Goal: Task Accomplishment & Management: Manage account settings

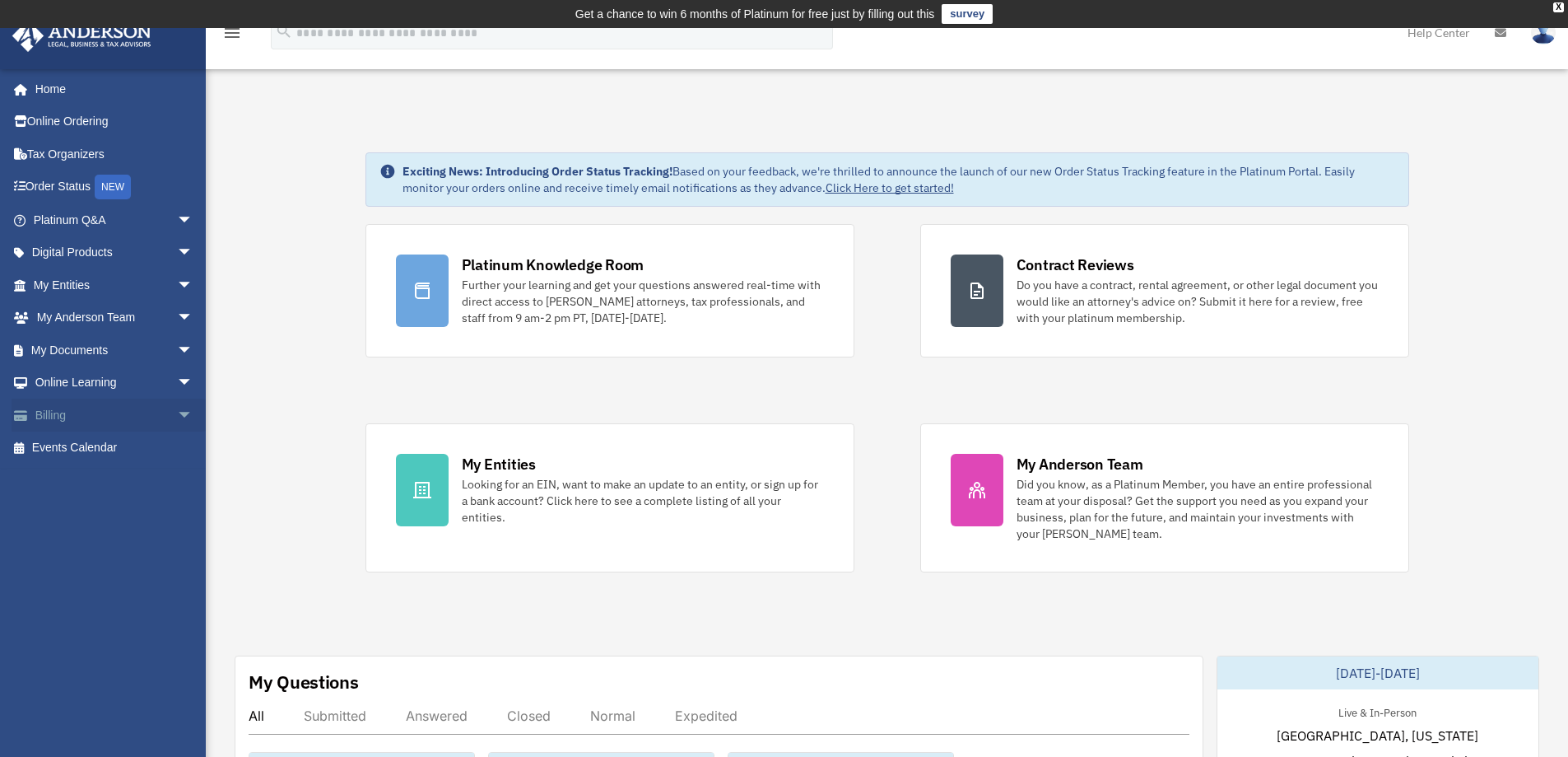
click at [75, 421] on link "Billing arrow_drop_down" at bounding box center [114, 415] width 206 height 33
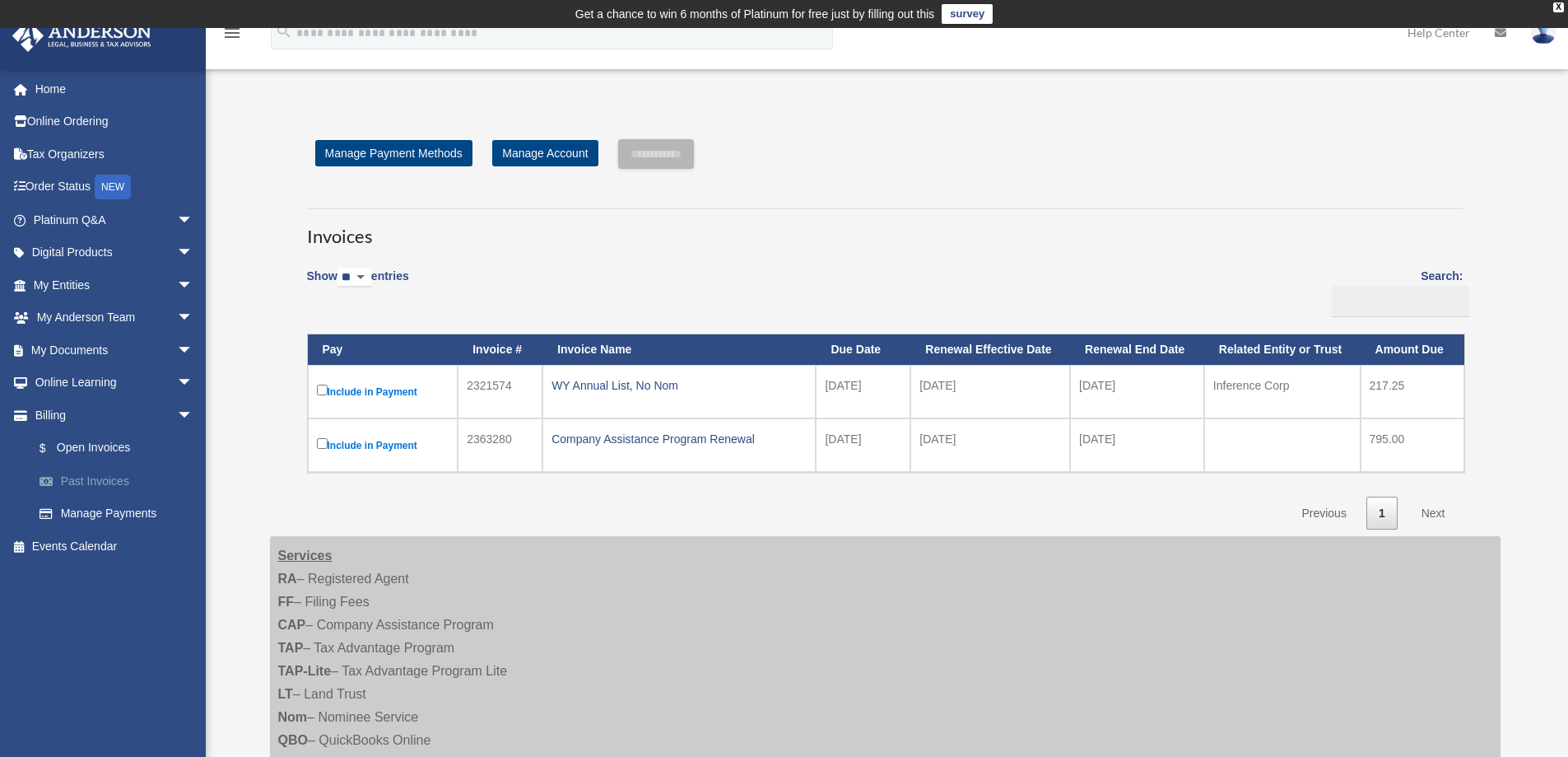
click at [106, 484] on link "Past Invoices" at bounding box center [120, 481] width 195 height 33
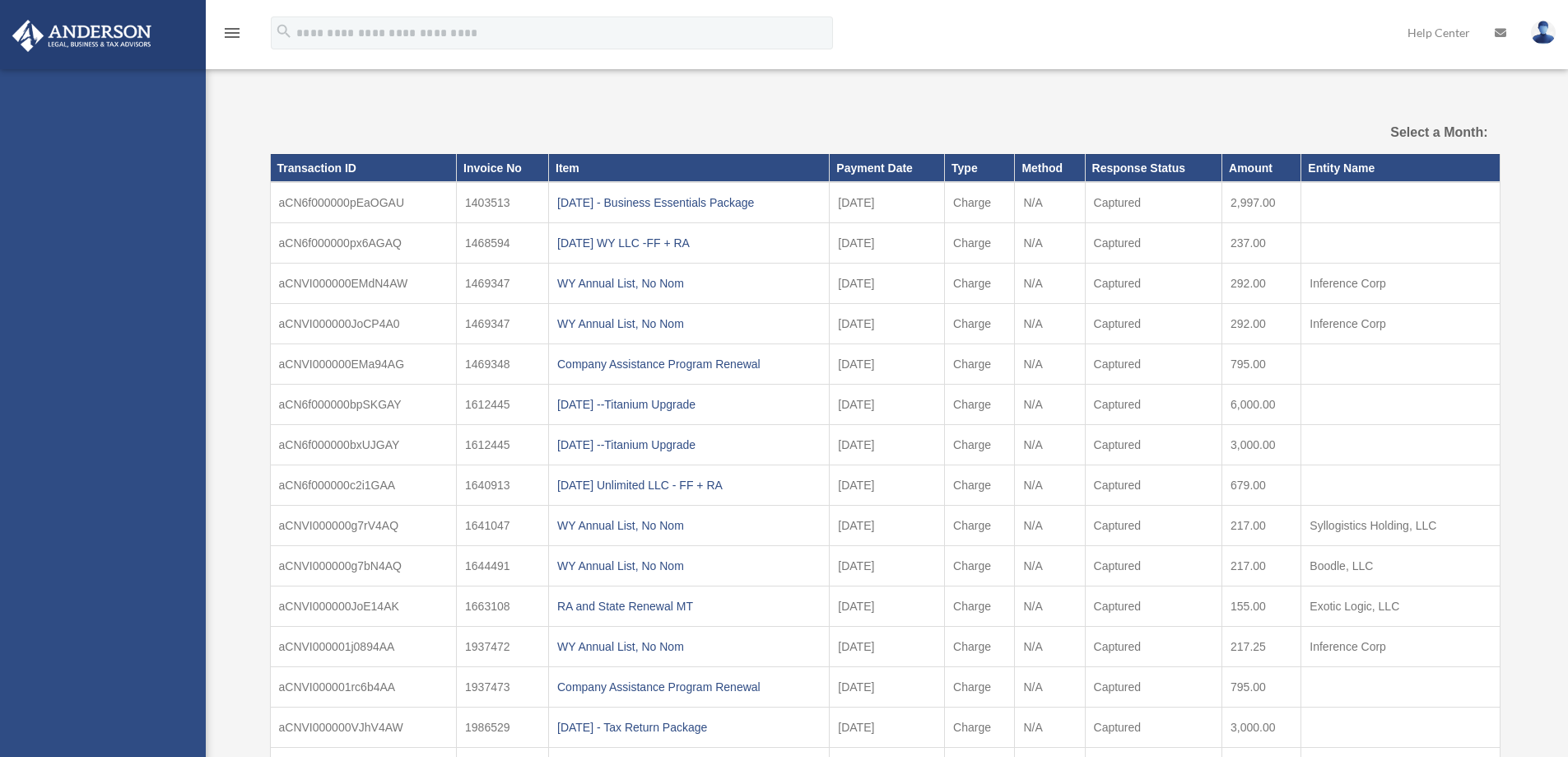
select select
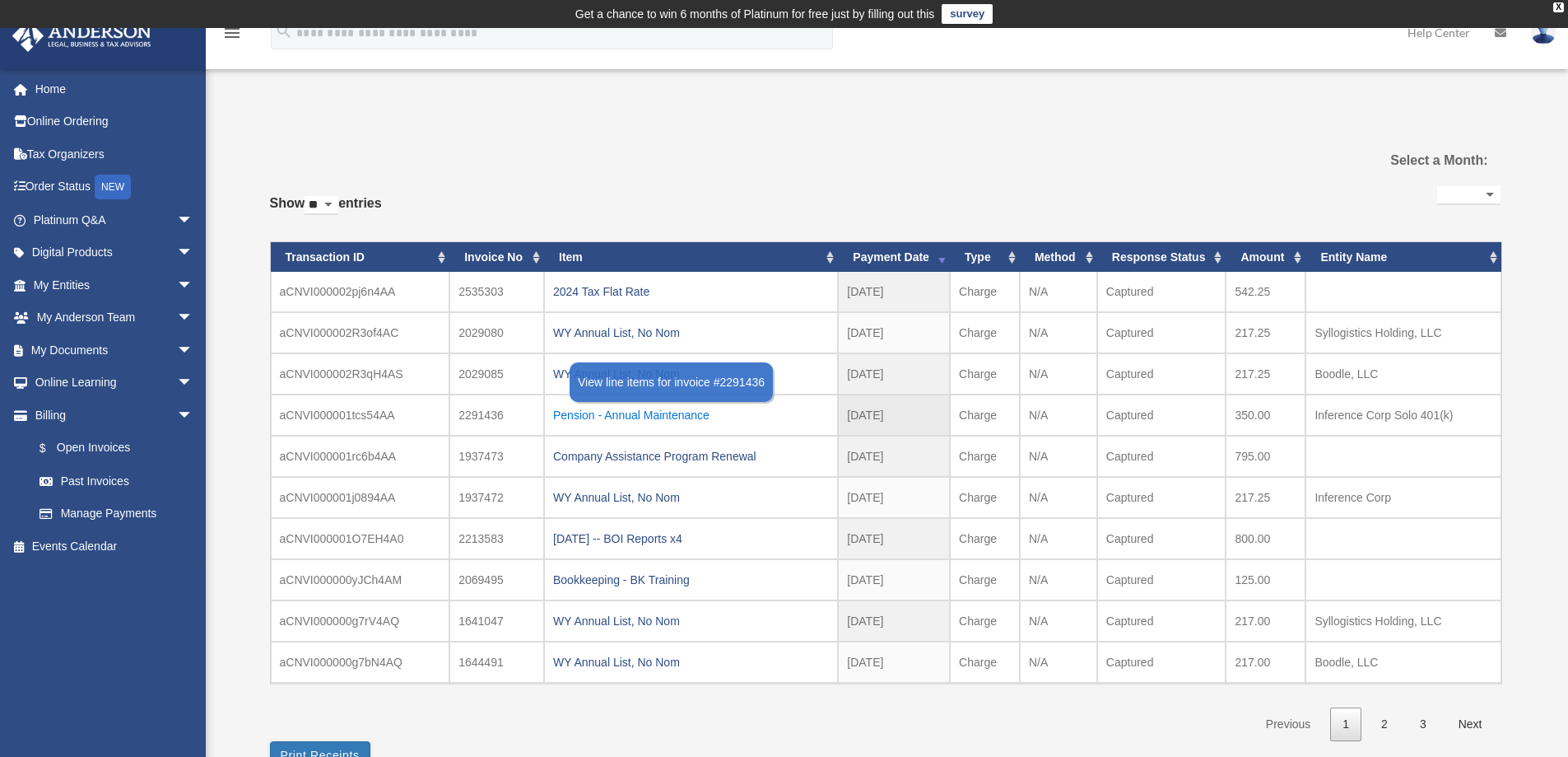
click at [567, 415] on div "Pension - Annual Maintenance" at bounding box center [691, 415] width 276 height 23
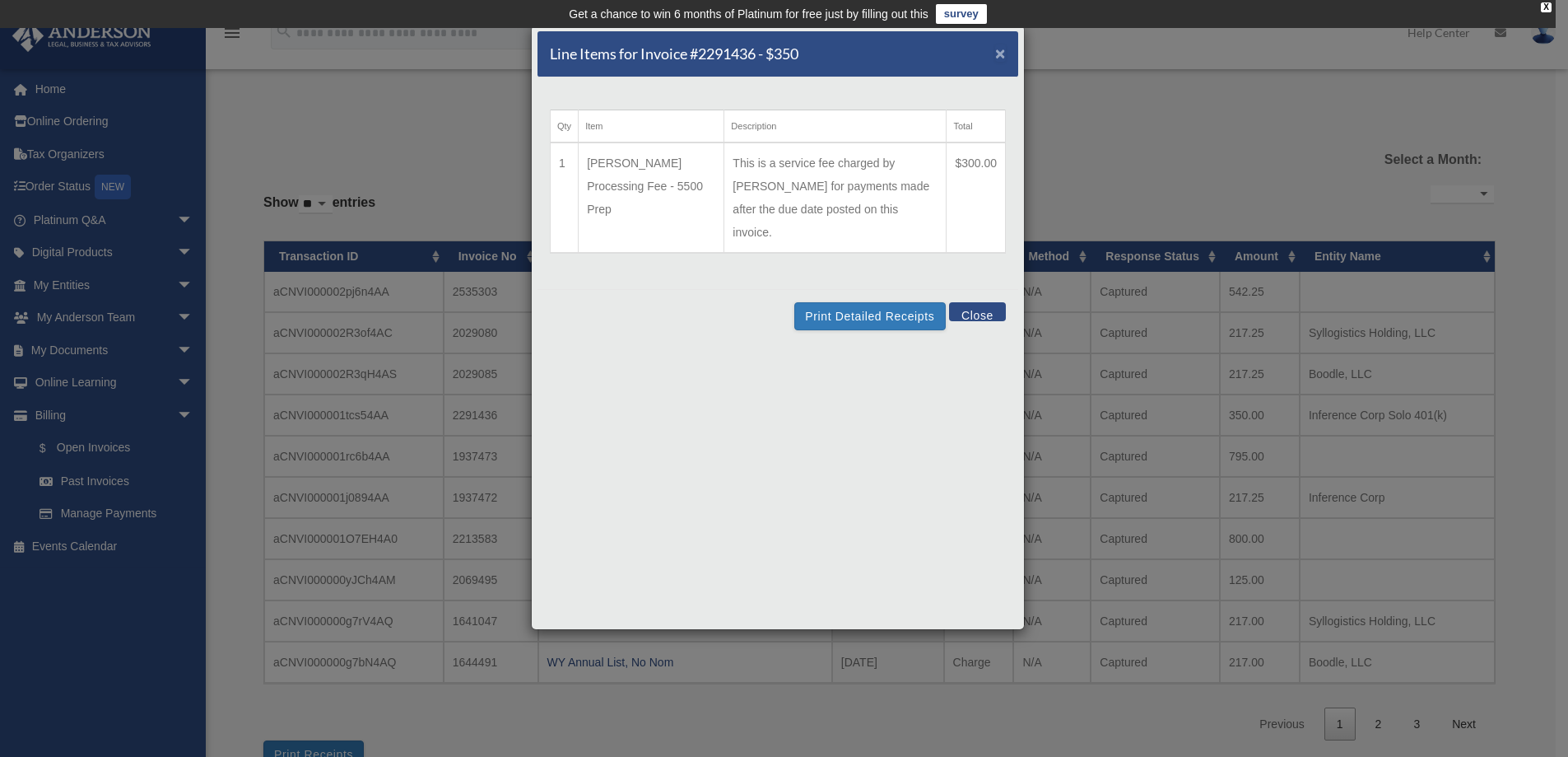
click at [999, 55] on span "×" at bounding box center [1000, 53] width 10 height 19
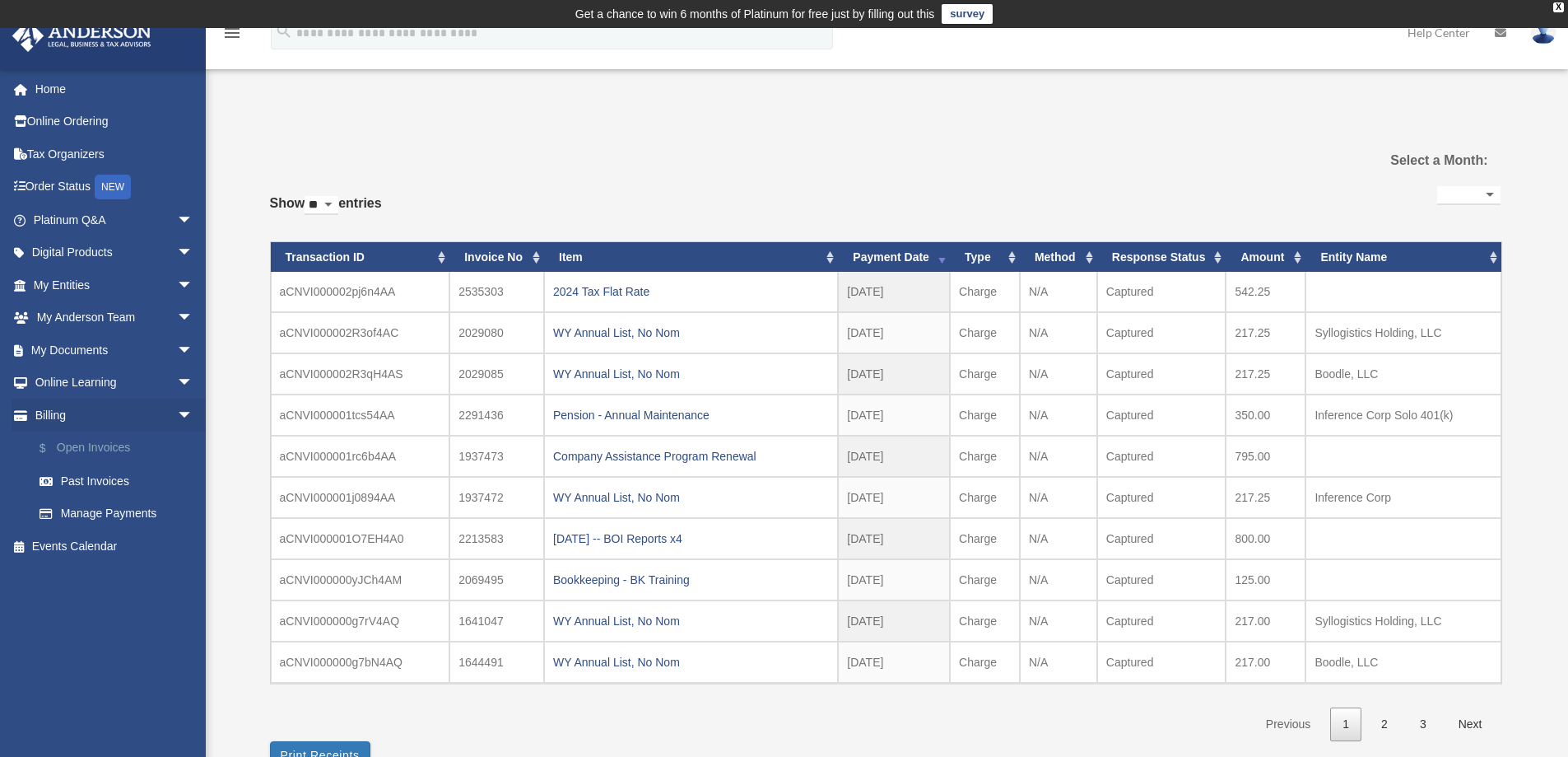
click at [88, 450] on link "$ Open Invoices" at bounding box center [120, 449] width 195 height 34
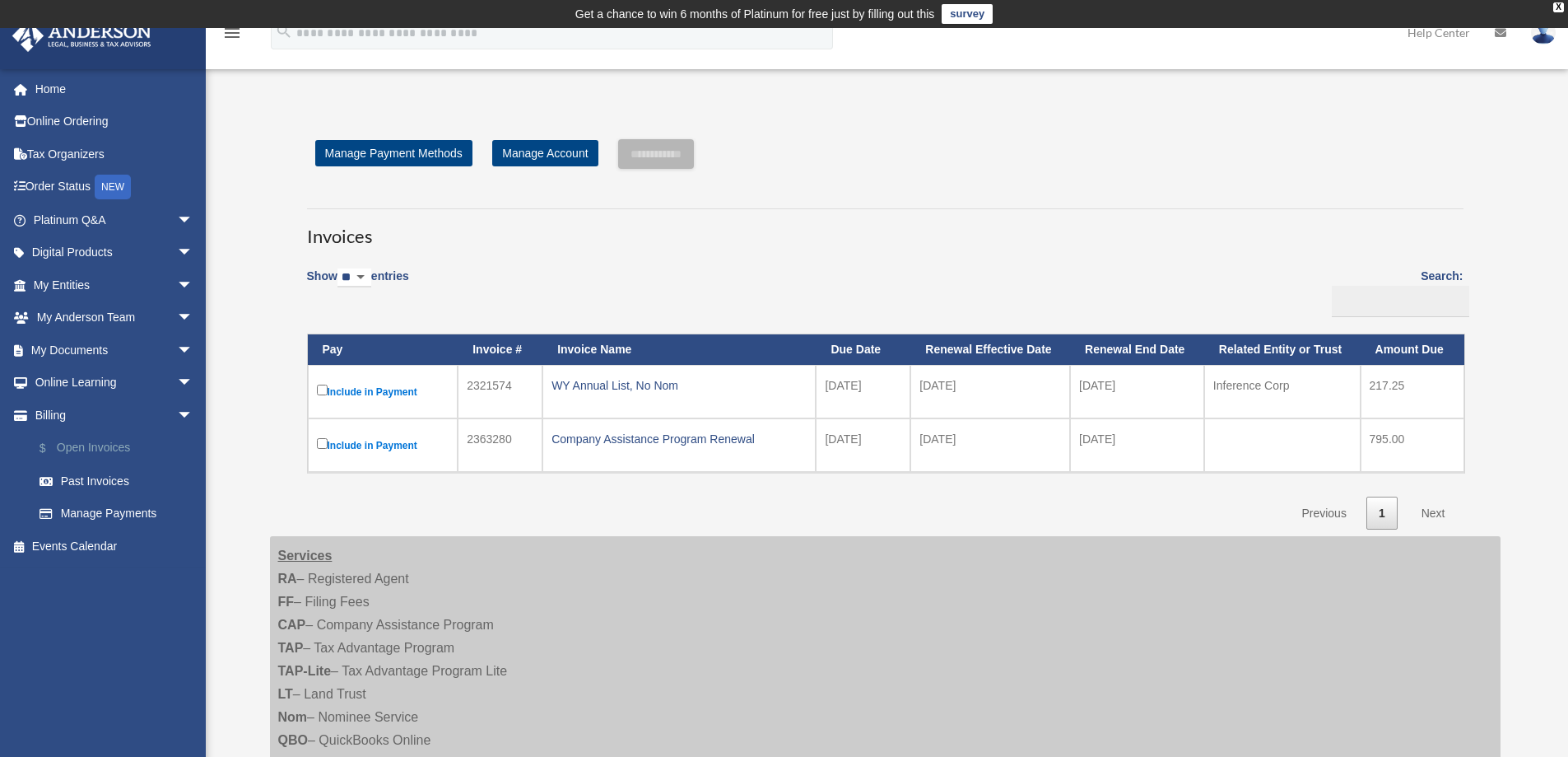
click at [108, 445] on link "$ Open Invoices" at bounding box center [120, 449] width 195 height 34
click at [54, 417] on link "Billing arrow_drop_down" at bounding box center [114, 415] width 206 height 33
click at [69, 88] on link "Home" at bounding box center [114, 89] width 206 height 33
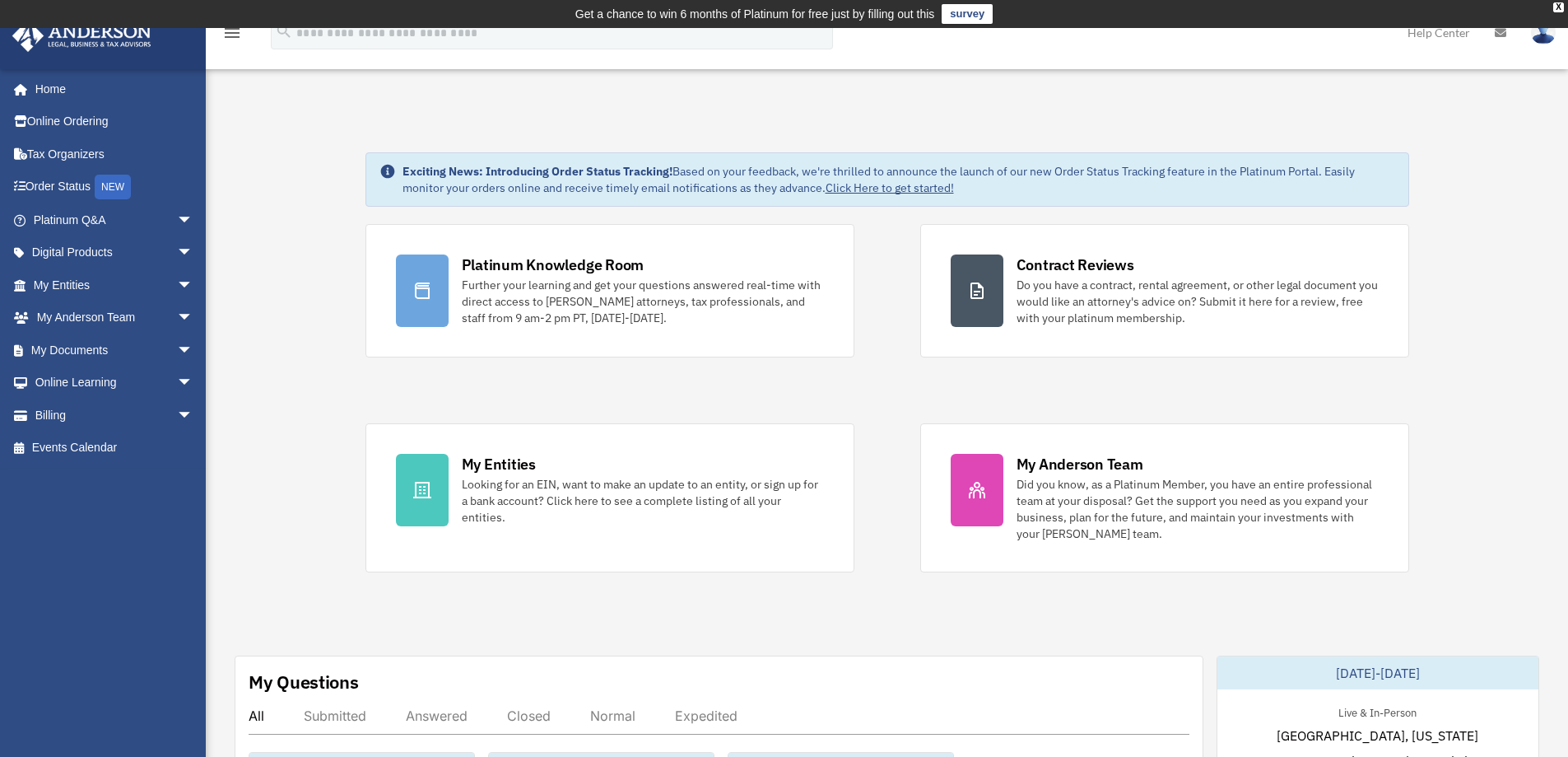
click at [1548, 39] on img at bounding box center [1544, 32] width 24 height 24
click at [1249, 137] on link "Logout" at bounding box center [1296, 144] width 165 height 34
